Goal: Task Accomplishment & Management: Complete application form

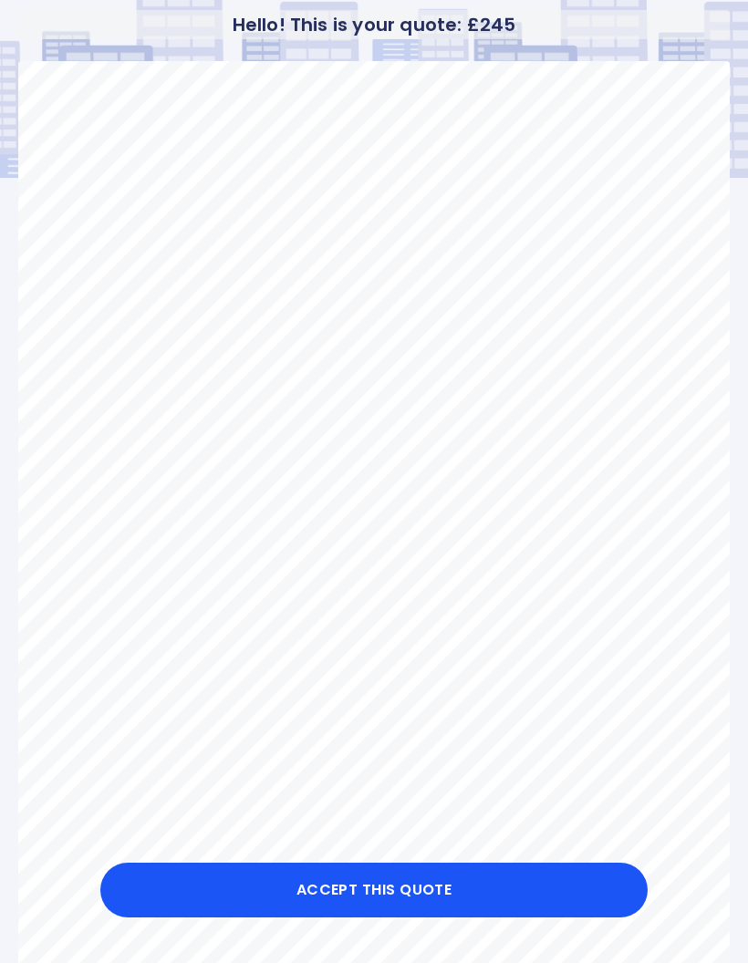
scroll to position [77, 0]
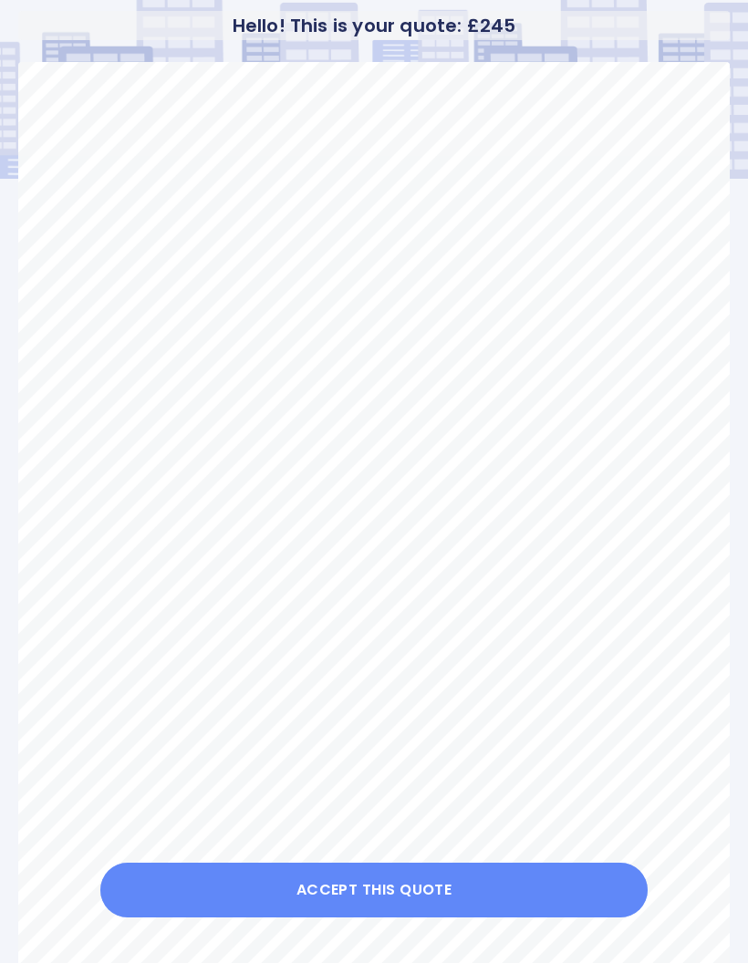
click at [392, 890] on button "Accept this Quote" at bounding box center [373, 890] width 547 height 55
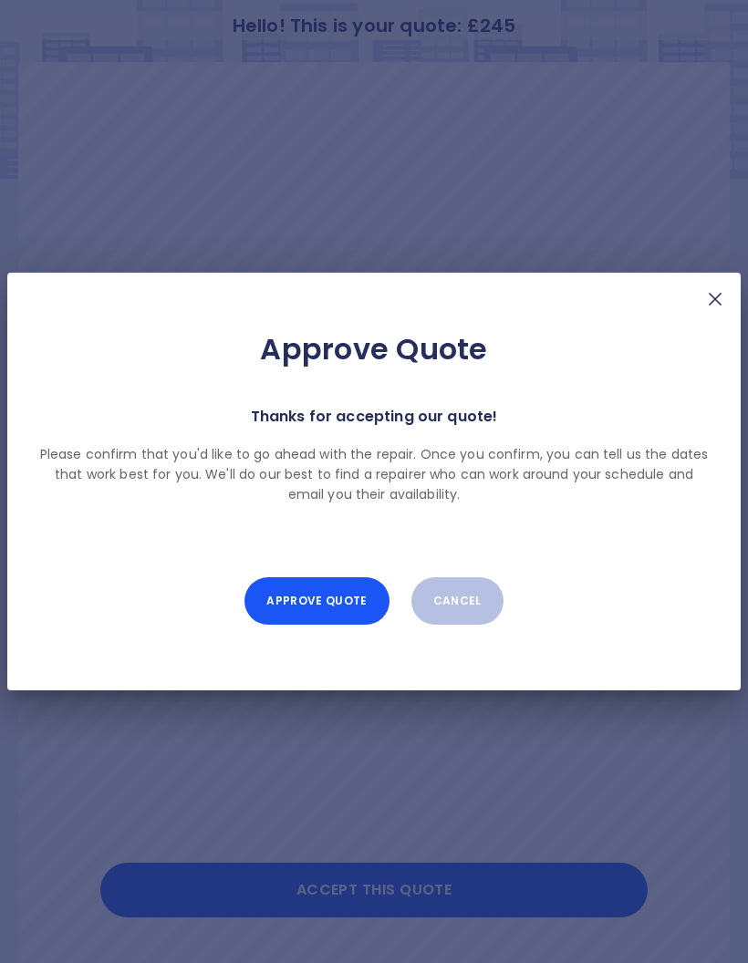
click at [338, 612] on button "Approve Quote" at bounding box center [316, 600] width 144 height 47
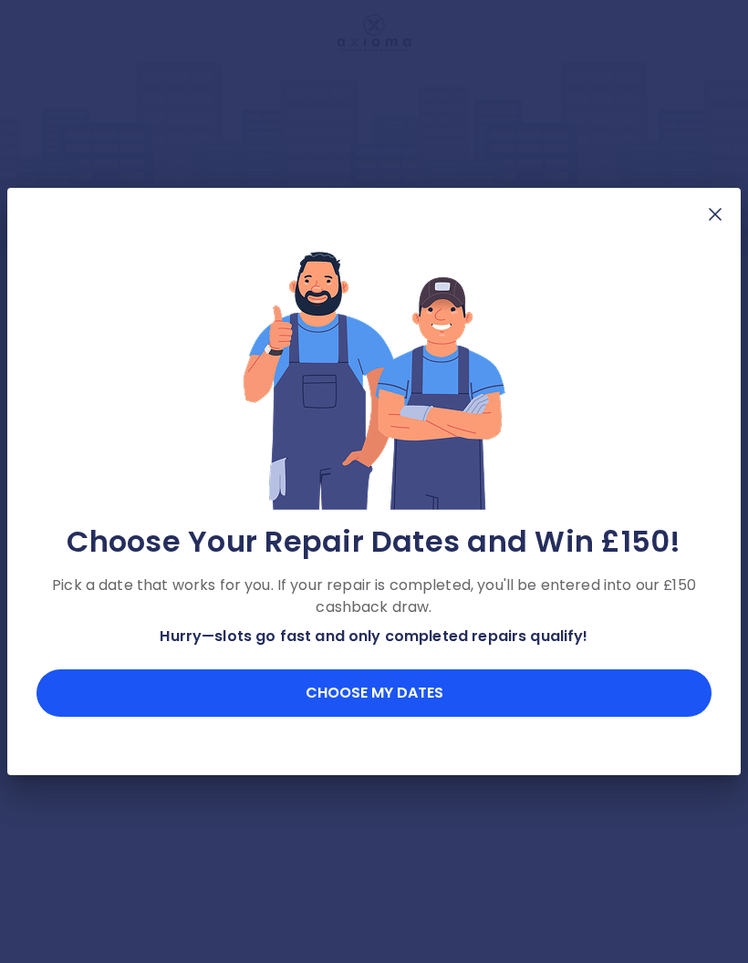
click at [423, 697] on button "Choose my dates" at bounding box center [373, 692] width 675 height 47
click at [433, 700] on button "Choose my dates" at bounding box center [373, 692] width 675 height 47
click at [388, 700] on button "Choose my dates" at bounding box center [373, 692] width 675 height 47
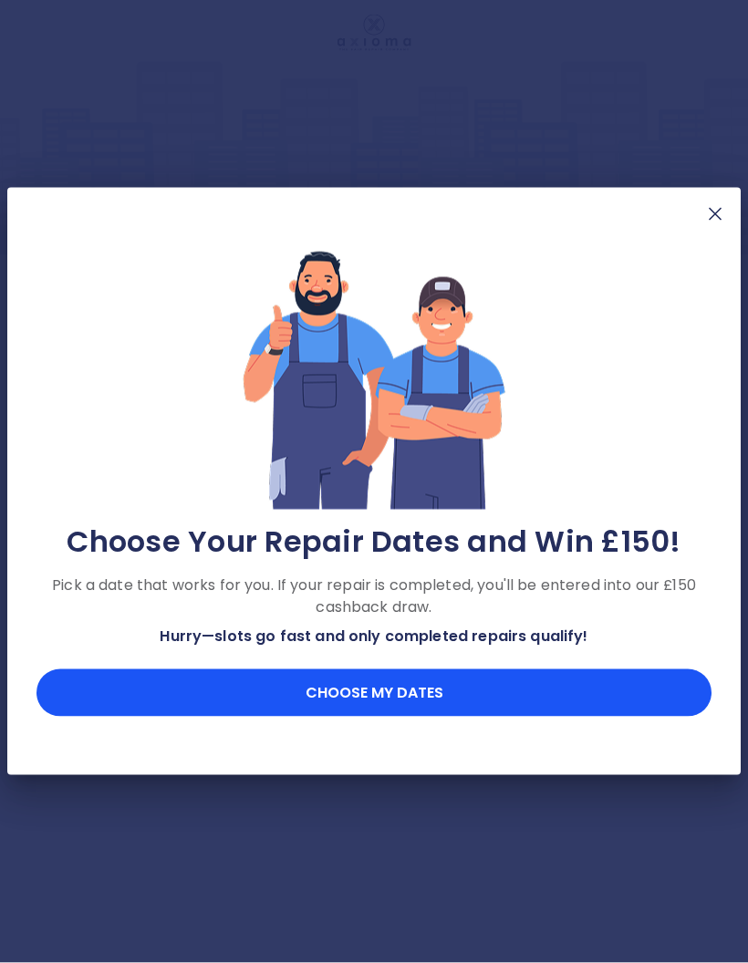
scroll to position [0, 0]
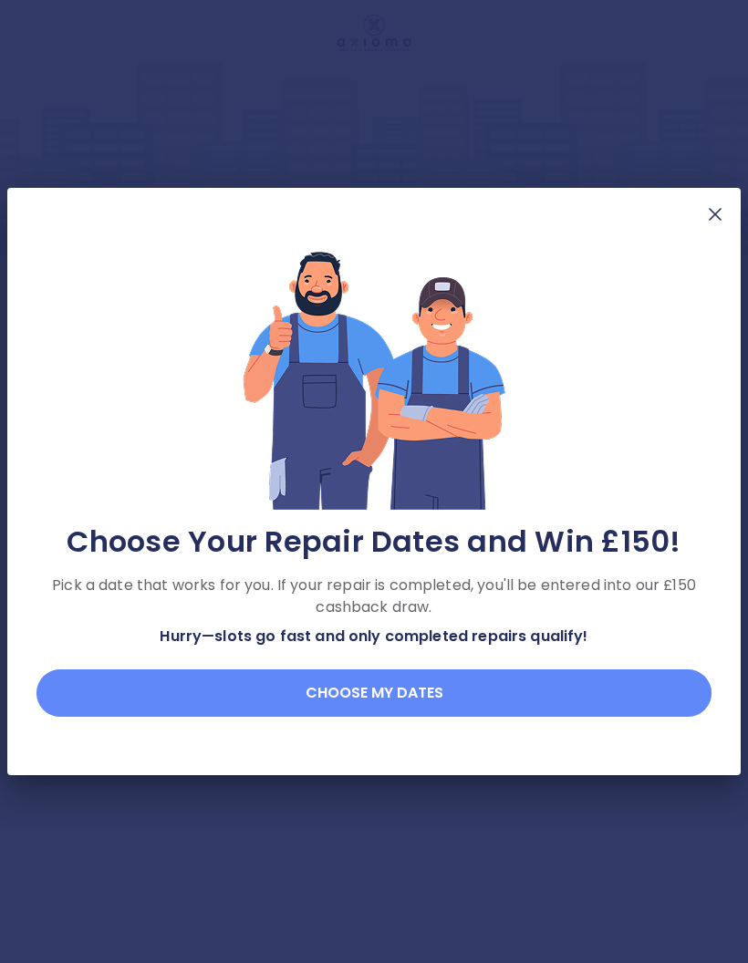
click at [378, 687] on button "Choose my dates" at bounding box center [373, 692] width 675 height 47
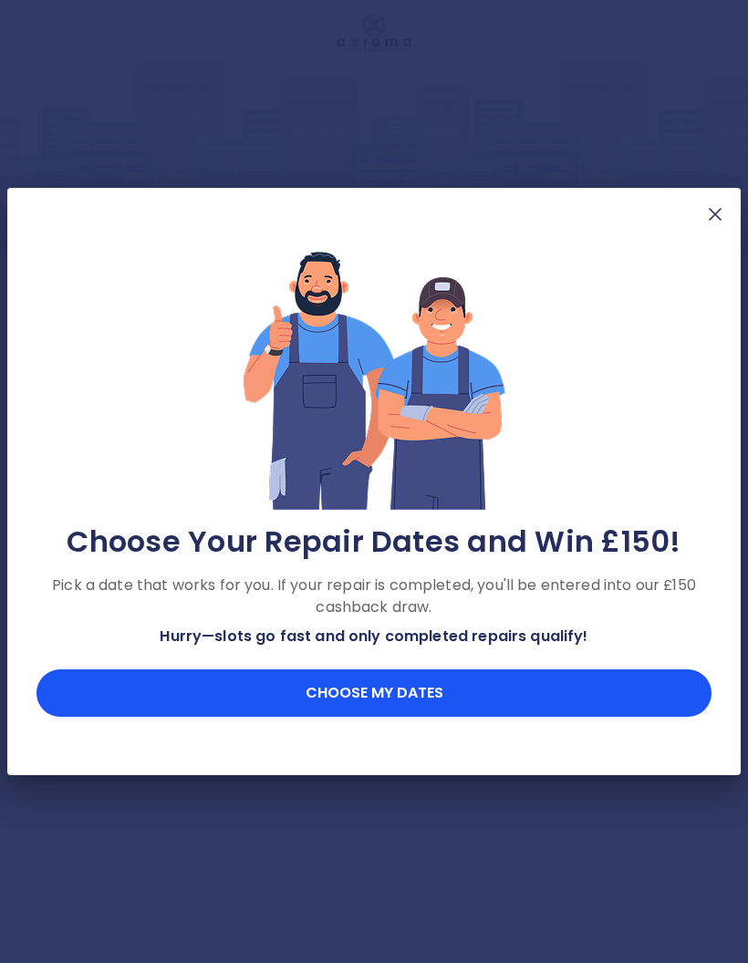
click at [322, 695] on button "Choose my dates" at bounding box center [373, 692] width 675 height 47
click at [370, 683] on button "Choose my dates" at bounding box center [373, 692] width 675 height 47
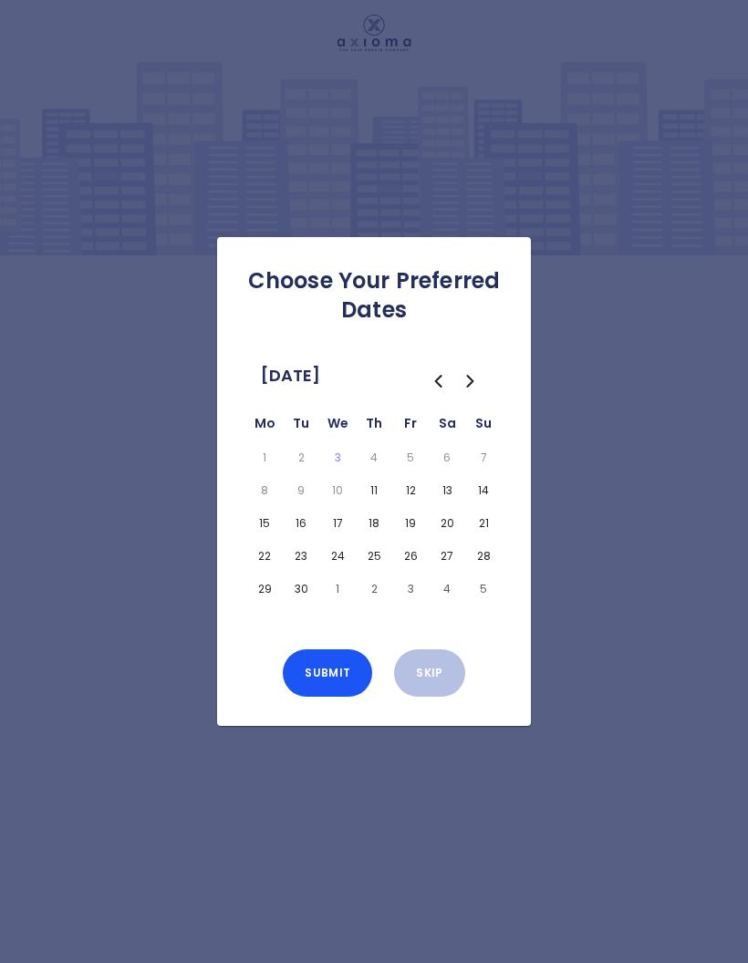
click at [256, 536] on button "15" at bounding box center [264, 524] width 29 height 26
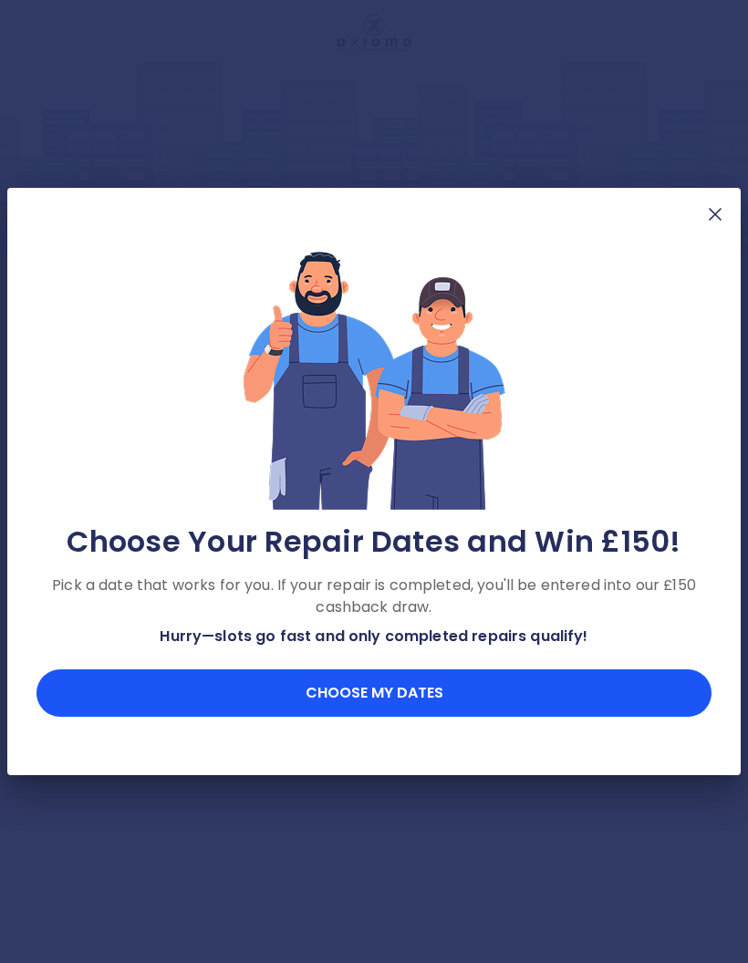
click at [254, 704] on button "Choose my dates" at bounding box center [373, 692] width 675 height 47
click at [342, 689] on button "Choose my dates" at bounding box center [373, 692] width 675 height 47
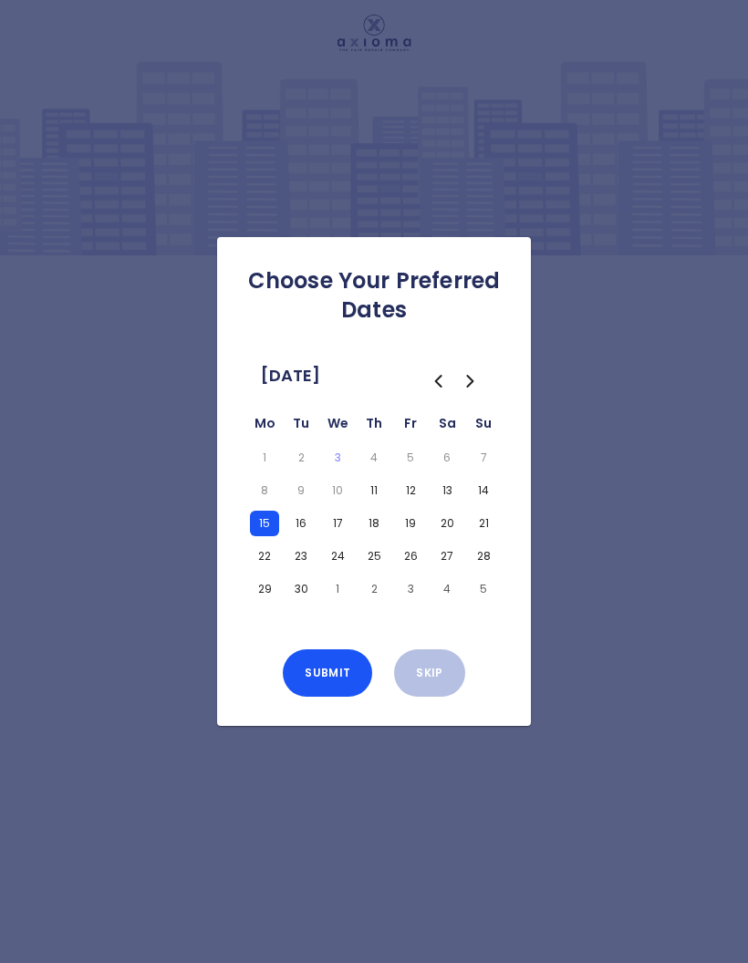
click at [316, 697] on button "Submit" at bounding box center [327, 672] width 89 height 47
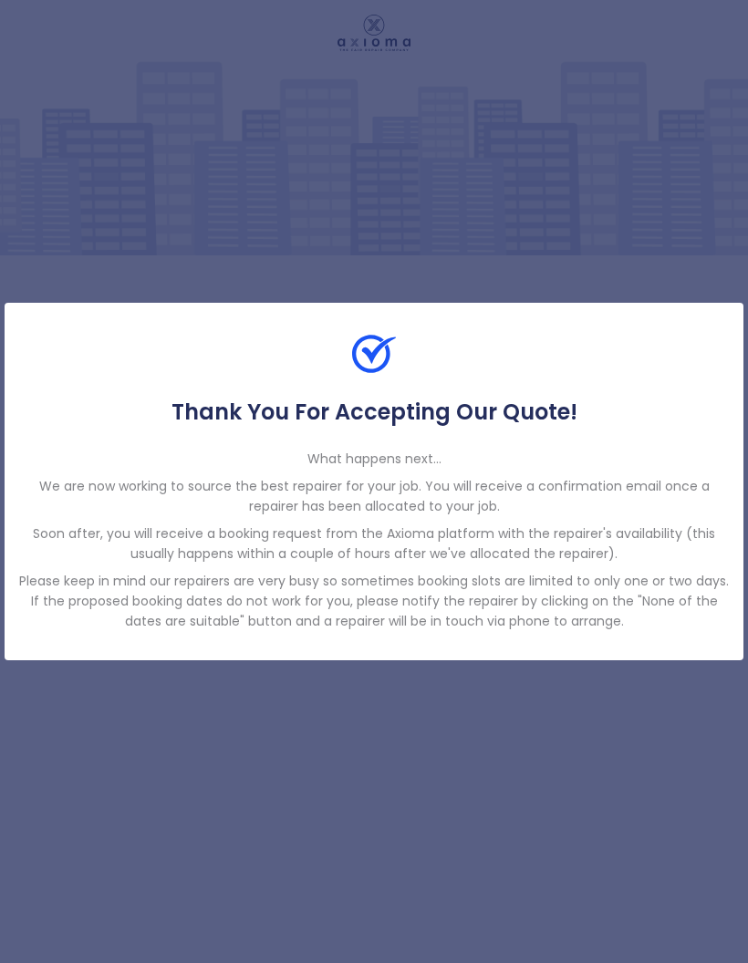
click at [537, 762] on div "Thank You For Accepting Our Quote! What happens next... We are now working to s…" at bounding box center [374, 481] width 748 height 963
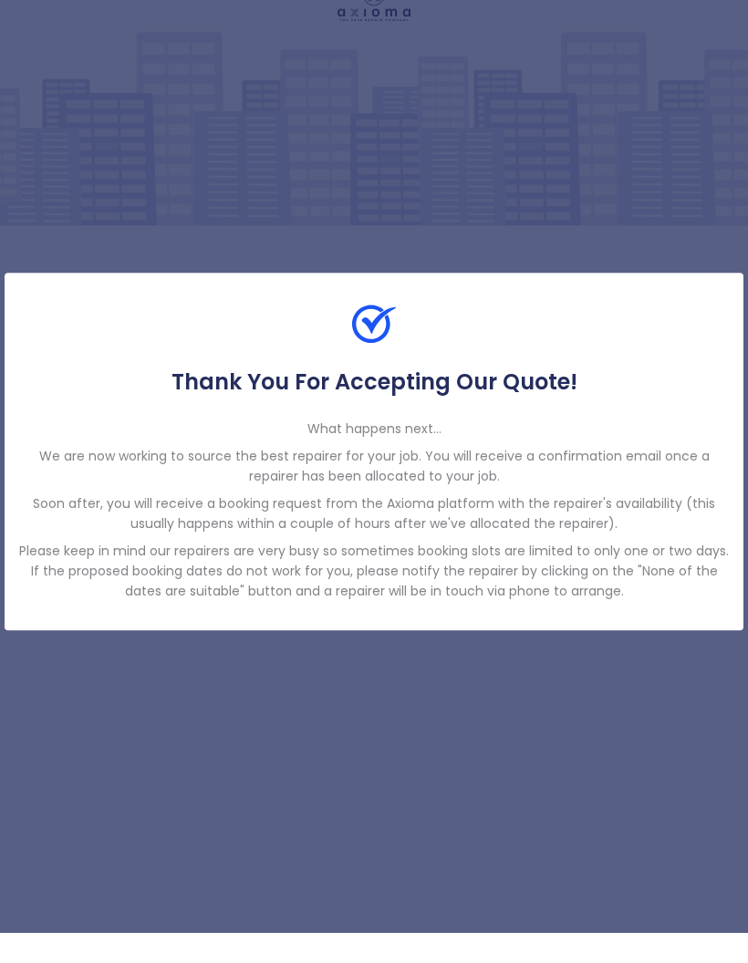
scroll to position [73, 0]
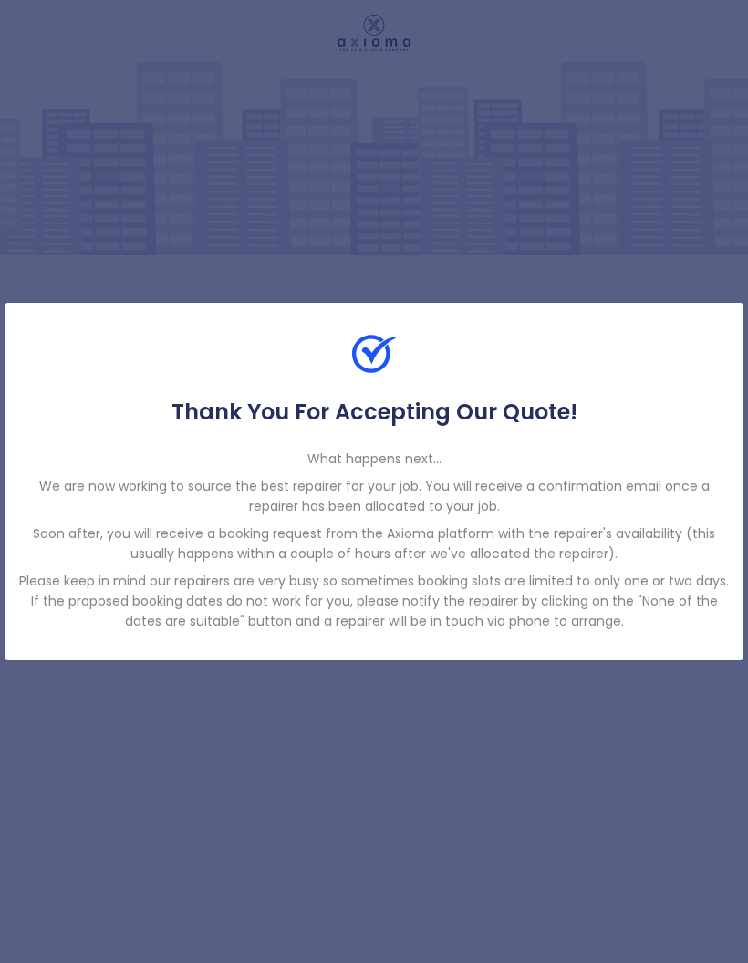
click at [603, 584] on p "Please keep in mind our repairers are very busy so sometimes booking slots are …" at bounding box center [374, 601] width 710 height 60
